Goal: Information Seeking & Learning: Learn about a topic

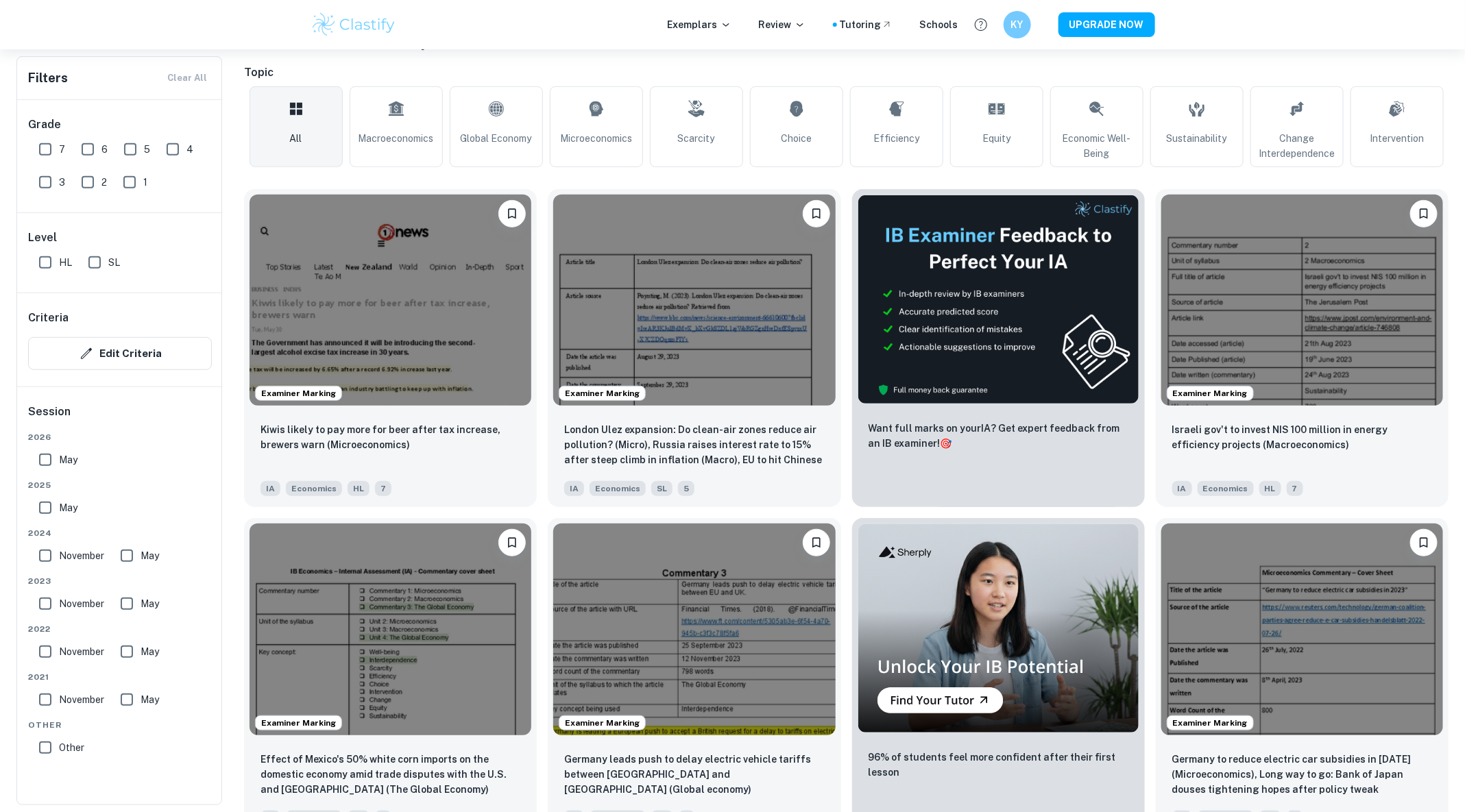
scroll to position [288, 0]
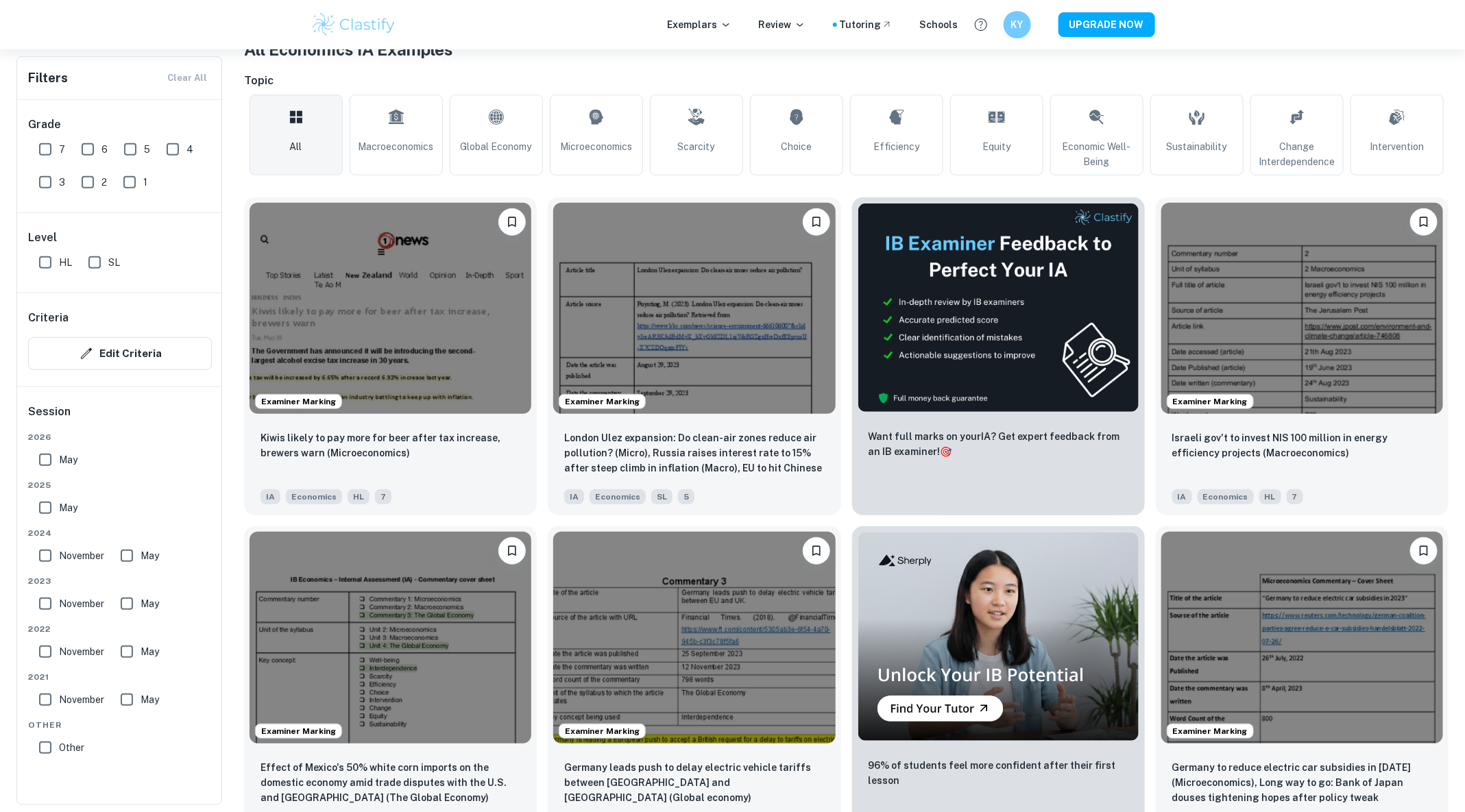
click at [85, 153] on input "6" at bounding box center [88, 149] width 28 height 28
checkbox input "true"
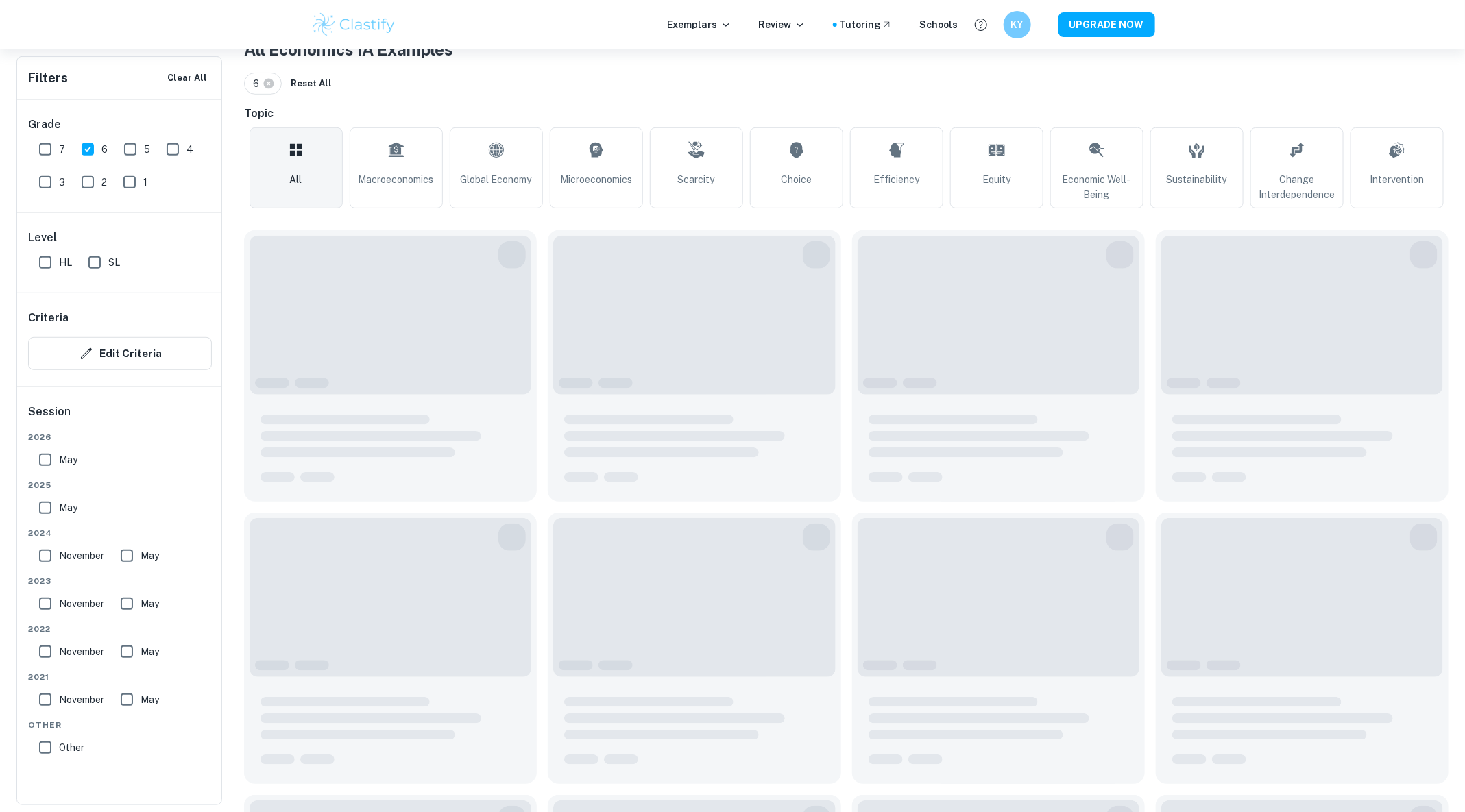
click at [49, 148] on input "7" at bounding box center [45, 149] width 28 height 28
checkbox input "true"
click at [42, 231] on h6 "Level" at bounding box center [120, 237] width 184 height 16
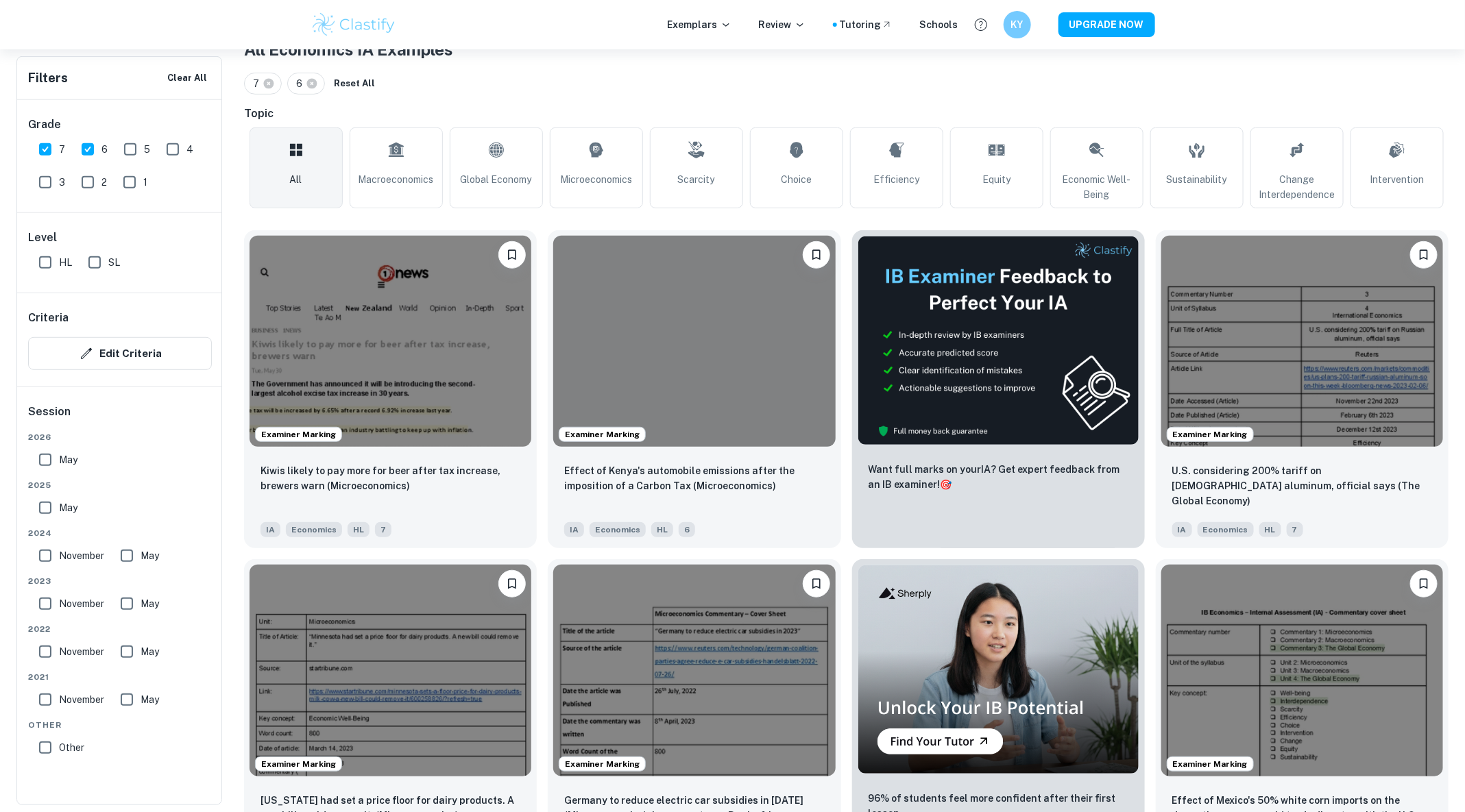
click at [42, 255] on input "HL" at bounding box center [45, 263] width 28 height 28
checkbox input "true"
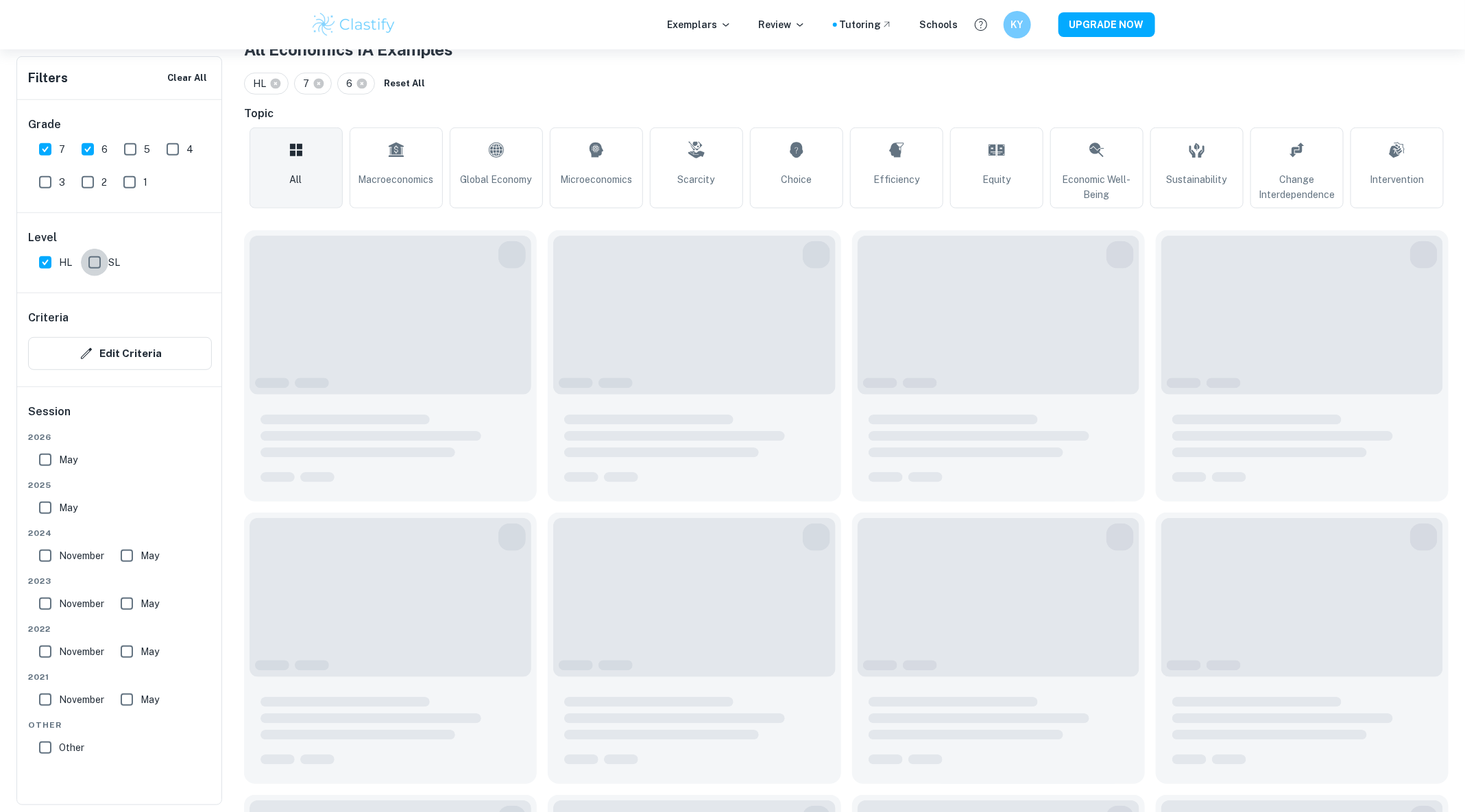
click at [107, 255] on input "SL" at bounding box center [95, 263] width 28 height 28
checkbox input "true"
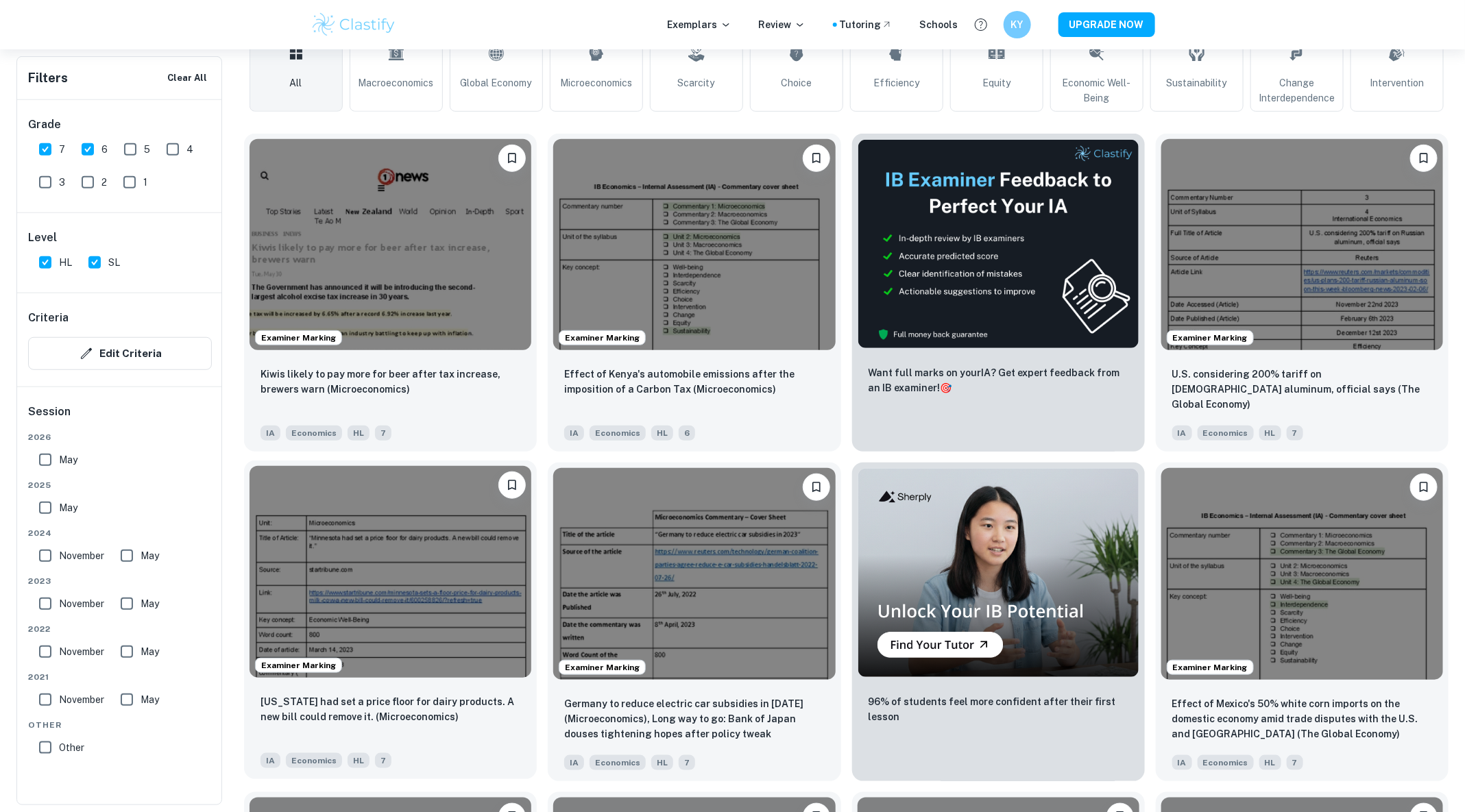
scroll to position [387, 0]
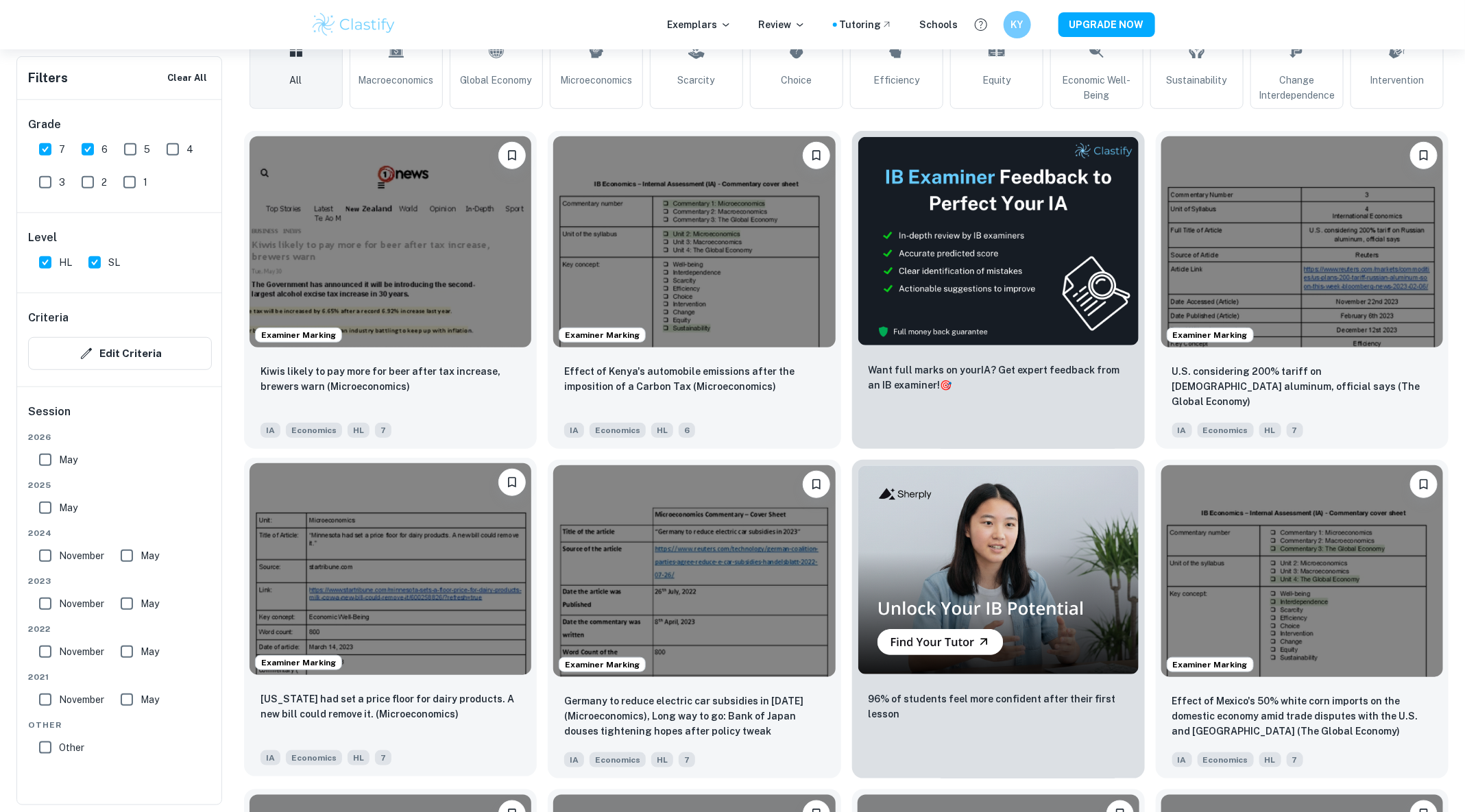
click at [382, 679] on div "Examiner Marking" at bounding box center [390, 569] width 293 height 222
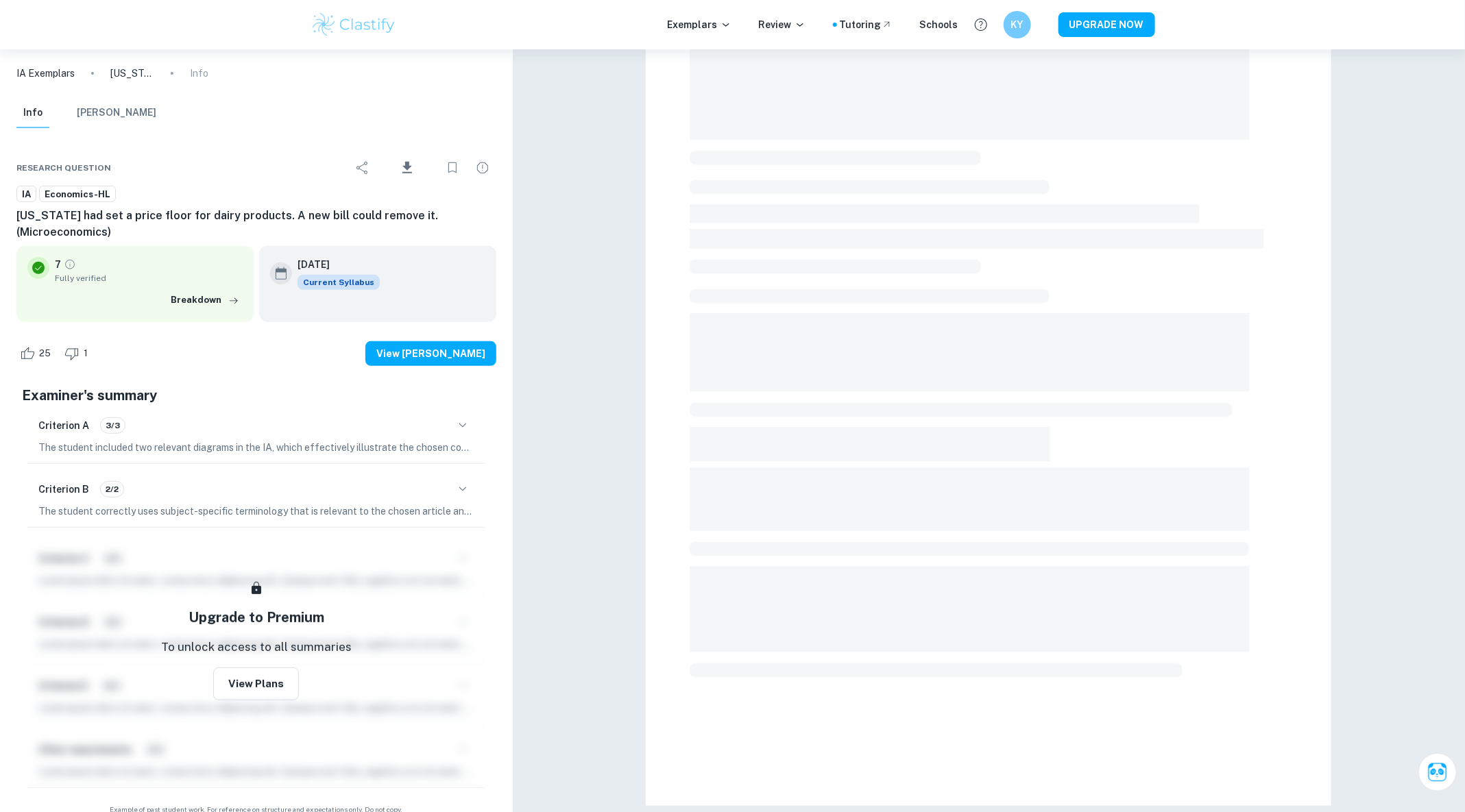
scroll to position [214, 0]
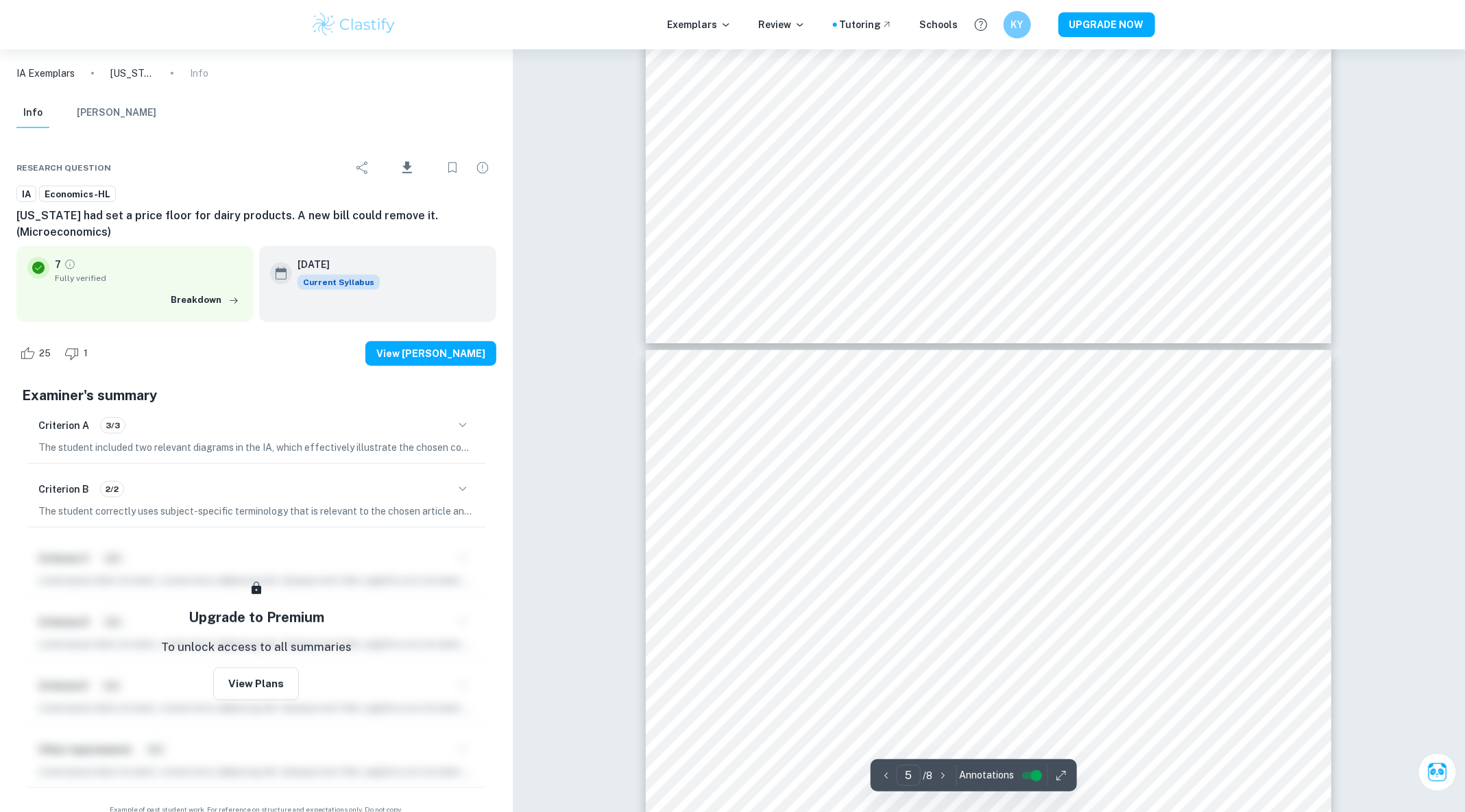
type input "4"
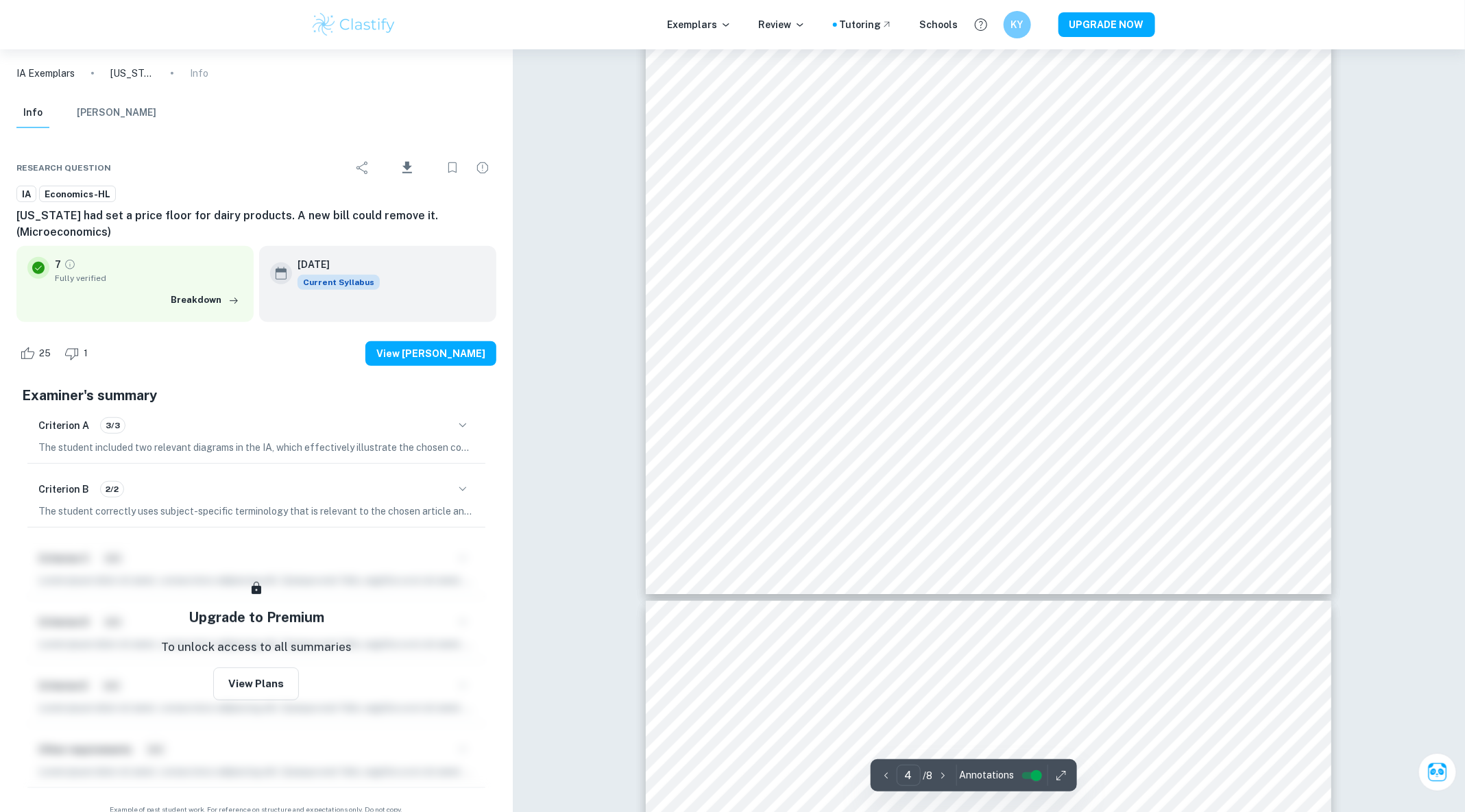
scroll to position [3119, 0]
